Goal: Task Accomplishment & Management: Manage account settings

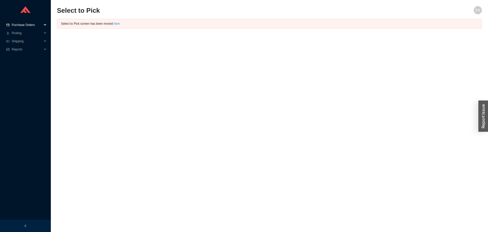
click at [29, 26] on span "Purchase Orders" at bounding box center [27, 25] width 31 height 8
click at [20, 40] on link "Followup" at bounding box center [18, 41] width 12 height 4
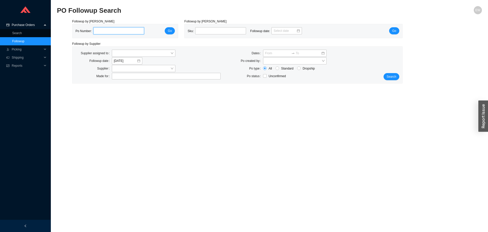
paste input "985606"
type input "985606"
click at [165, 31] on button "Go" at bounding box center [170, 30] width 10 height 7
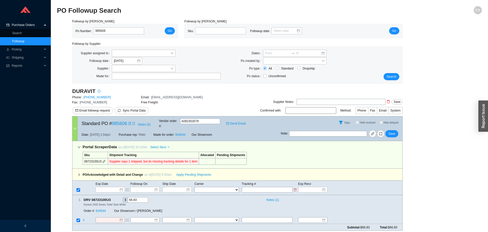
paste input "39211489941"
type input "39211489941"
click at [219, 187] on select "FedEx UPS ---------------- 2 Day Transportation INC A&B Freight A. [PERSON_NAME…" at bounding box center [216, 190] width 44 height 6
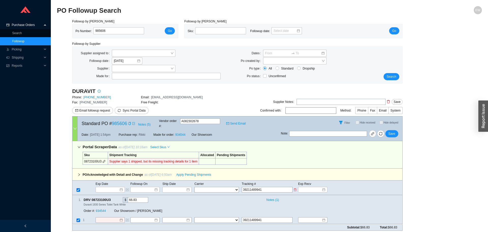
select select "22"
click at [194, 187] on select "FedEx UPS ---------------- 2 Day Transportation INC A&B Freight A. [PERSON_NAME…" at bounding box center [216, 190] width 44 height 6
select select "22"
click at [186, 187] on div at bounding box center [176, 189] width 25 height 5
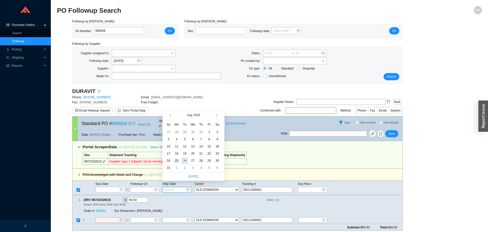
type input "[DATE]"
click at [175, 160] on div "25" at bounding box center [177, 161] width 6 height 6
type input "[DATE]"
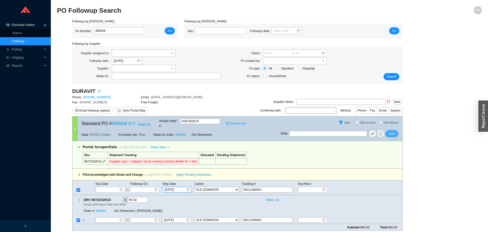
click at [389, 131] on span "Save" at bounding box center [391, 133] width 7 height 5
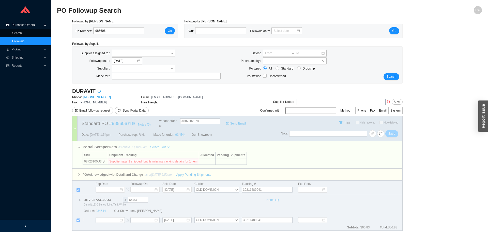
select select "22"
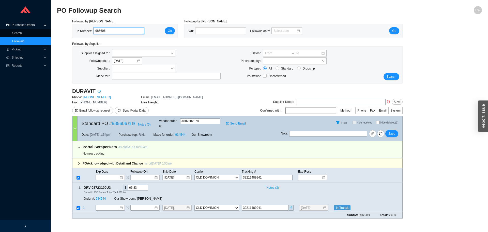
drag, startPoint x: 113, startPoint y: 30, endPoint x: 66, endPoint y: 26, distance: 47.2
click at [66, 27] on div "Followup by PO Po Number: 985606 Go Followup by Sku Sku: Followup date: Go Foll…" at bounding box center [269, 120] width 425 height 203
paste input "986077"
type input "986077"
click at [172, 29] on button "Go" at bounding box center [170, 30] width 10 height 7
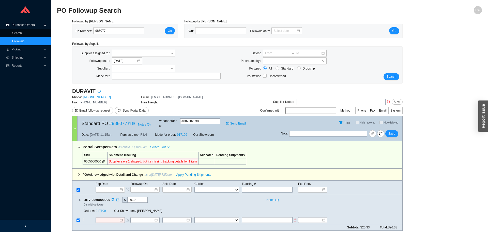
paste input "39211489941"
type input "39211489941"
click at [216, 217] on select "FedEx UPS ---------------- 2 Day Transportation INC A&B Freight A. [PERSON_NAME…" at bounding box center [216, 220] width 44 height 6
select select "22"
click at [194, 217] on select "FedEx UPS ---------------- 2 Day Transportation INC A&B Freight A. [PERSON_NAME…" at bounding box center [216, 220] width 44 height 6
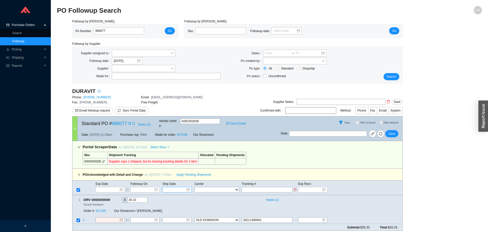
click at [181, 187] on input at bounding box center [175, 189] width 22 height 5
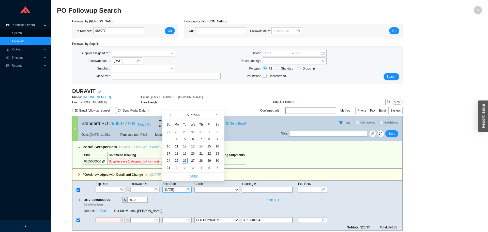
type input "[DATE]"
click at [175, 159] on div "25" at bounding box center [177, 161] width 6 height 6
type input "[DATE]"
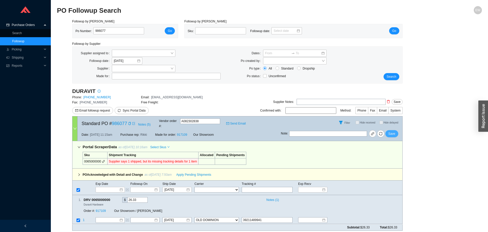
click at [389, 131] on span "Save" at bounding box center [391, 133] width 7 height 5
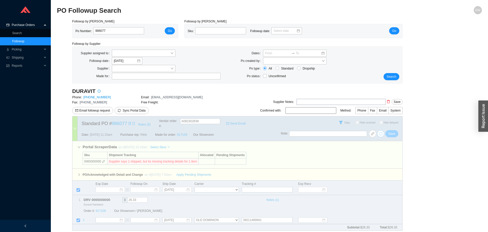
select select "22"
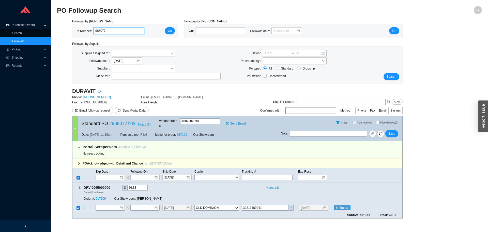
drag, startPoint x: 112, startPoint y: 33, endPoint x: 88, endPoint y: 29, distance: 23.6
click at [88, 29] on div "Po Number: 986077" at bounding box center [111, 31] width 73 height 8
paste input "985685"
type input "985685"
click at [172, 34] on button "Go" at bounding box center [170, 30] width 10 height 7
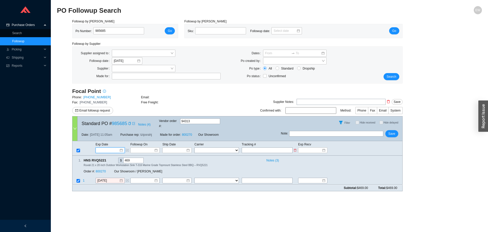
click at [116, 147] on input at bounding box center [109, 149] width 22 height 5
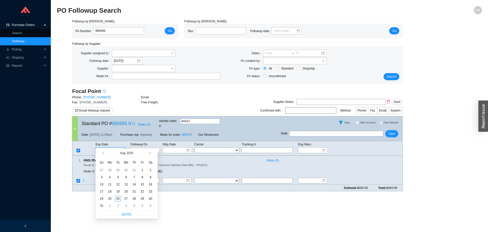
type input "[DATE]"
click at [151, 154] on button "button" at bounding box center [149, 153] width 5 height 8
type input "[DATE]"
click at [117, 179] on div "9" at bounding box center [118, 177] width 6 height 6
type input "[DATE]"
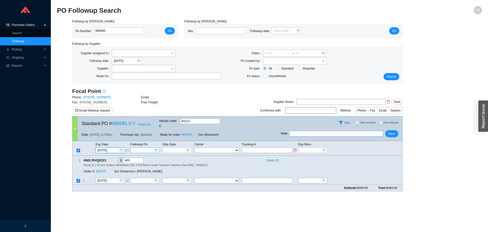
click at [153, 147] on input at bounding box center [143, 149] width 22 height 5
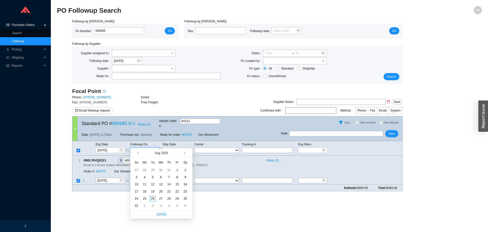
type input "[DATE]"
click at [158, 205] on td "3" at bounding box center [161, 205] width 8 height 7
type input "[DATE]"
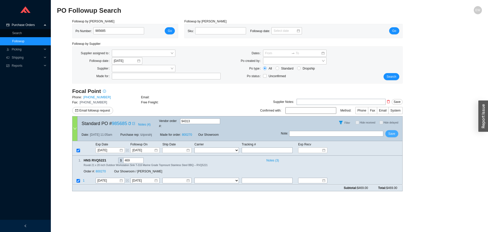
click at [386, 130] on button "Save" at bounding box center [391, 133] width 13 height 7
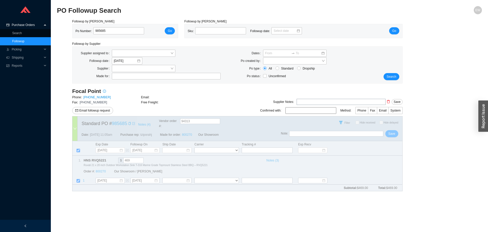
click at [387, 129] on div "Focal Point Phone: [PHONE_NUMBER] Email: Fax: [PHONE_NUMBER] Free Freight: Emai…" at bounding box center [237, 141] width 330 height 108
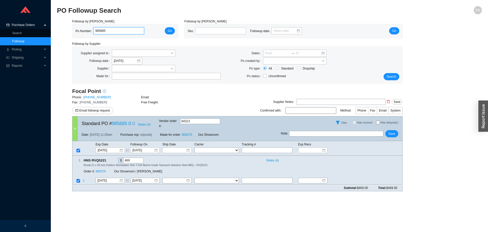
drag, startPoint x: 89, startPoint y: 36, endPoint x: 80, endPoint y: 33, distance: 8.8
click at [81, 36] on div "Po Number: 985685 Go" at bounding box center [124, 31] width 105 height 14
paste input "980019"
type input "980019"
click at [173, 30] on button "Go" at bounding box center [170, 30] width 10 height 7
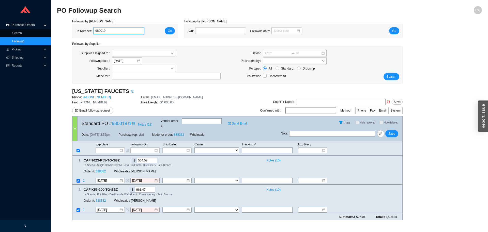
drag, startPoint x: 113, startPoint y: 31, endPoint x: 71, endPoint y: 28, distance: 42.5
click at [73, 27] on div "Po Number: 980019 Go" at bounding box center [124, 31] width 105 height 14
paste input "985695"
type input "985695"
click at [172, 32] on span "Go" at bounding box center [170, 30] width 4 height 5
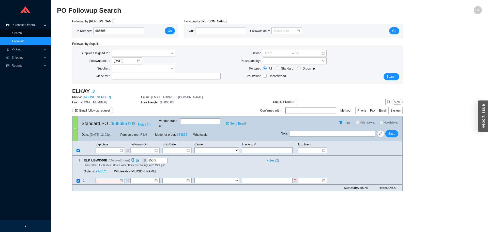
click at [120, 178] on div at bounding box center [109, 180] width 25 height 5
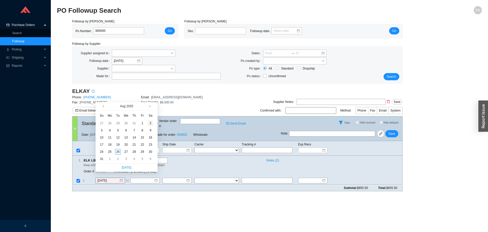
type input "[DATE]"
click at [148, 107] on button "button" at bounding box center [149, 106] width 5 height 8
click at [141, 145] on div "26" at bounding box center [143, 145] width 6 height 6
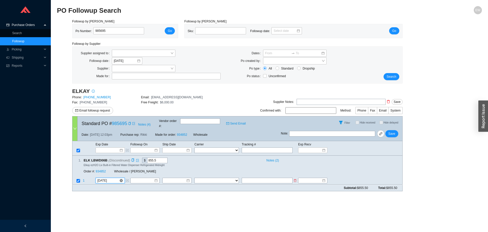
click at [112, 178] on input "[DATE]" at bounding box center [108, 180] width 22 height 5
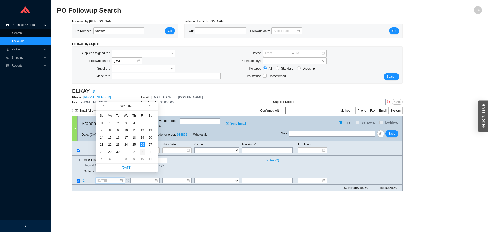
type input "[DATE]"
click at [144, 152] on div "3" at bounding box center [143, 152] width 6 height 6
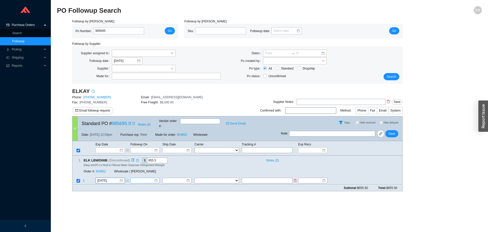
click at [153, 178] on input at bounding box center [143, 180] width 22 height 5
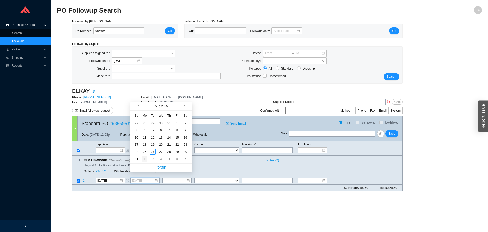
type input "[DATE]"
click at [145, 158] on div "1" at bounding box center [145, 159] width 6 height 6
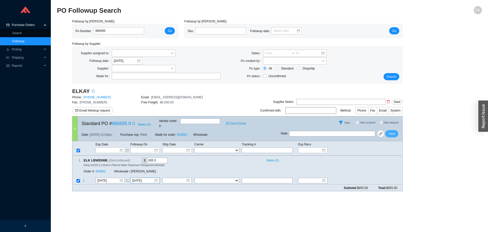
click at [396, 130] on button "Save" at bounding box center [391, 133] width 13 height 7
drag, startPoint x: 111, startPoint y: 32, endPoint x: 89, endPoint y: 31, distance: 21.9
click at [89, 31] on div "Po Number: 985695" at bounding box center [111, 31] width 73 height 8
paste input "985864"
type input "985864"
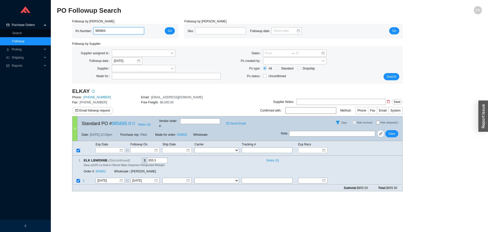
click button "Go" at bounding box center [170, 30] width 10 height 7
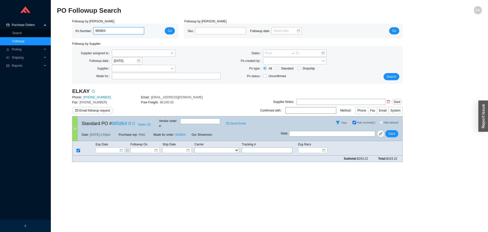
drag, startPoint x: 121, startPoint y: 29, endPoint x: 77, endPoint y: 33, distance: 44.6
click at [77, 33] on div "Po Number: 985864" at bounding box center [111, 31] width 73 height 8
paste input "982380"
type input "982380"
click at [172, 32] on span "Go" at bounding box center [170, 30] width 4 height 5
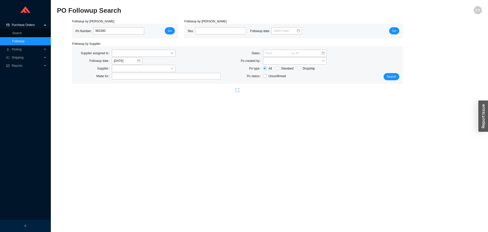
select select "2"
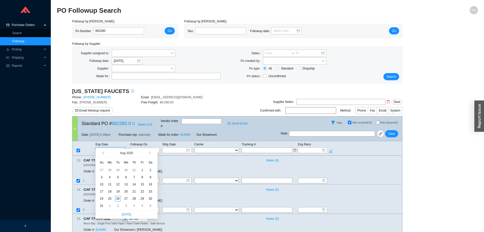
click at [118, 147] on input at bounding box center [109, 149] width 22 height 5
click at [150, 153] on span "button" at bounding box center [149, 153] width 3 height 3
type input "[DATE]"
click at [109, 176] on div "8" at bounding box center [110, 177] width 6 height 6
type input "[DATE]"
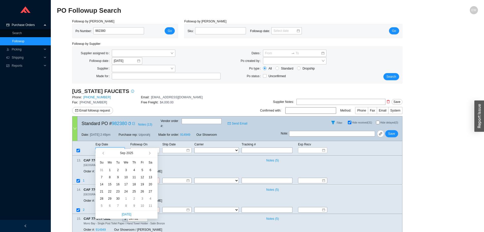
type input "[DATE]"
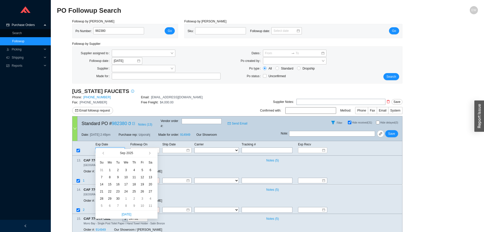
type input "[DATE]"
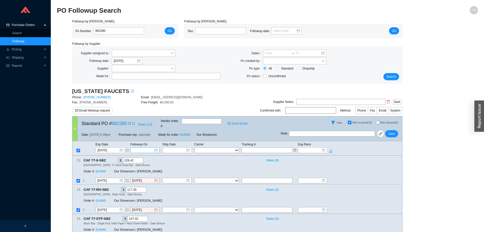
click at [154, 147] on div at bounding box center [144, 149] width 25 height 5
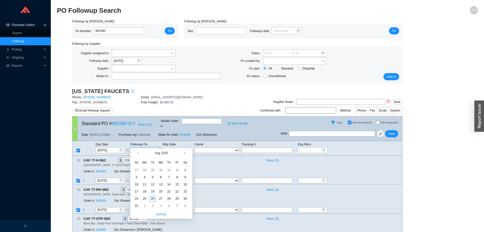
click at [180, 151] on div "[DATE]" at bounding box center [161, 153] width 40 height 8
click at [182, 152] on button "button" at bounding box center [184, 153] width 5 height 8
type input "[DATE]"
click at [146, 169] on div "1" at bounding box center [145, 170] width 6 height 6
type input "[DATE]"
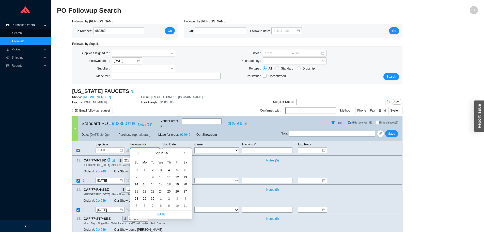
type input "[DATE]"
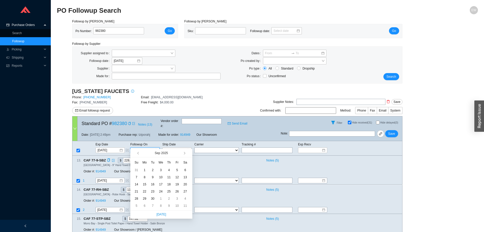
type input "[DATE]"
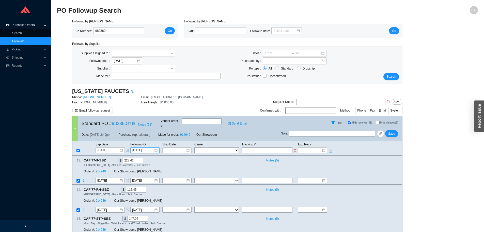
drag, startPoint x: 155, startPoint y: 145, endPoint x: 161, endPoint y: 145, distance: 6.4
click at [141, 147] on div at bounding box center [144, 150] width 29 height 6
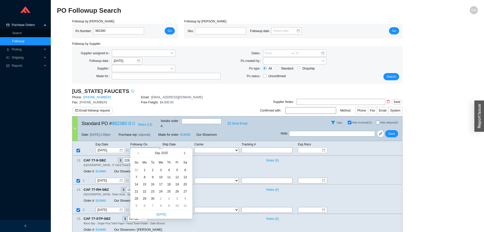
click at [185, 153] on span "button" at bounding box center [184, 153] width 3 height 3
type input "[DATE]"
click at [146, 178] on div "6" at bounding box center [145, 177] width 6 height 6
type input "[DATE]"
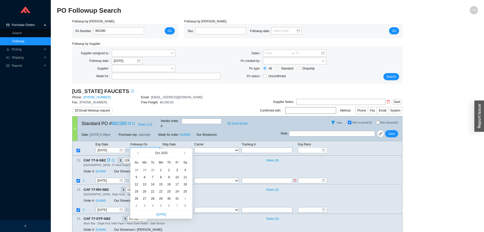
type input "[DATE]"
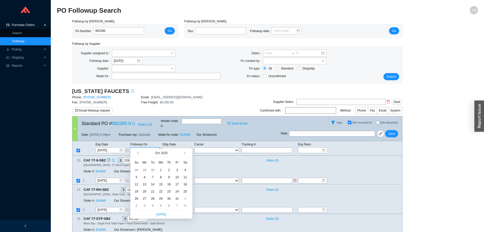
type input "[DATE]"
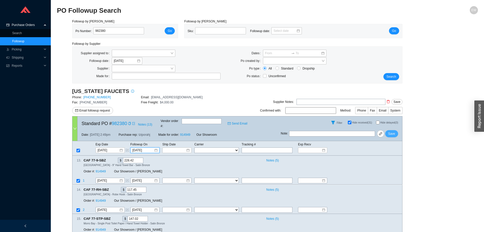
click at [398, 130] on button "Save" at bounding box center [391, 133] width 13 height 7
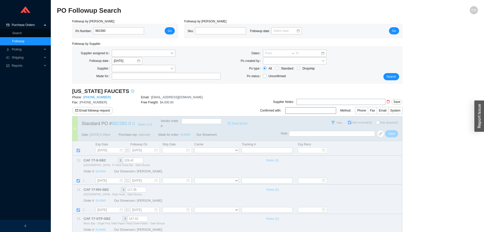
select select "2"
